Goal: Find specific page/section: Find specific page/section

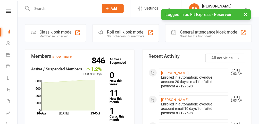
click at [9, 12] on icon at bounding box center [8, 11] width 5 height 3
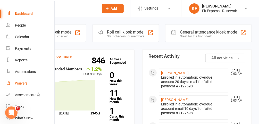
click at [22, 83] on div "Waivers" at bounding box center [21, 83] width 13 height 4
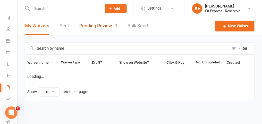
click at [90, 28] on link "Pending Review 0" at bounding box center [98, 26] width 38 height 18
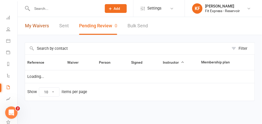
click at [41, 26] on link "My Waivers" at bounding box center [37, 26] width 24 height 18
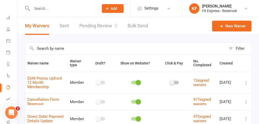
click at [247, 10] on icon at bounding box center [246, 8] width 4 height 4
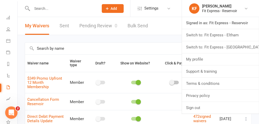
click at [235, 37] on link "Switch to: Fit Express - Eltham" at bounding box center [220, 35] width 77 height 12
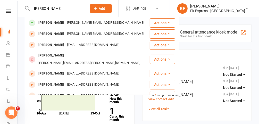
type input "johan"
click at [63, 21] on div "Johan Bornman" at bounding box center [51, 22] width 29 height 7
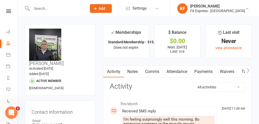
click at [8, 12] on icon at bounding box center [8, 11] width 5 height 3
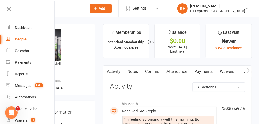
click at [246, 7] on icon at bounding box center [247, 8] width 4 height 4
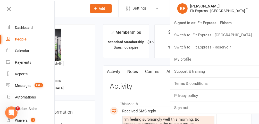
click at [224, 49] on link "Switch to: Fit Express - Reservoir" at bounding box center [214, 47] width 89 height 12
